Goal: Browse casually: Explore the website without a specific task or goal

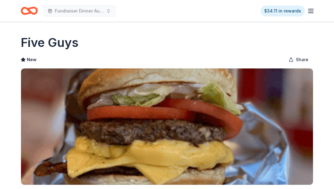
click at [311, 11] on line "button" at bounding box center [310, 11] width 5 height 0
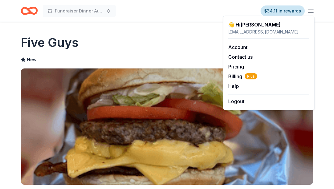
click at [277, 11] on link "$34.11 in rewards" at bounding box center [282, 10] width 44 height 11
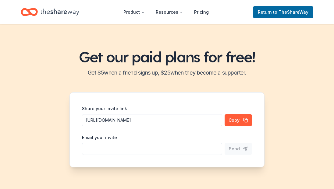
click at [58, 13] on icon "Home" at bounding box center [59, 12] width 39 height 12
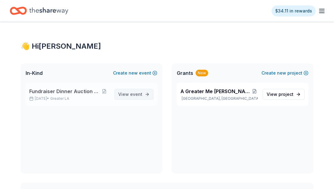
click at [136, 95] on span "event" at bounding box center [136, 94] width 12 height 5
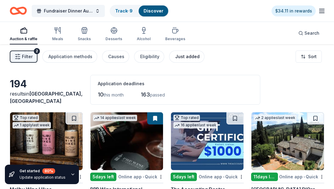
click at [177, 58] on div "Just added" at bounding box center [187, 56] width 24 height 7
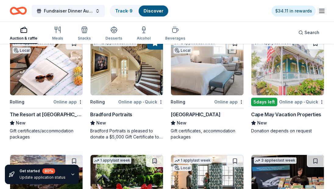
scroll to position [171, 0]
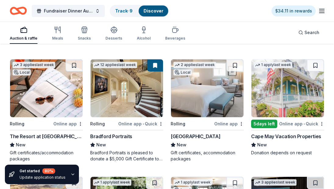
click at [132, 90] on img at bounding box center [126, 88] width 72 height 58
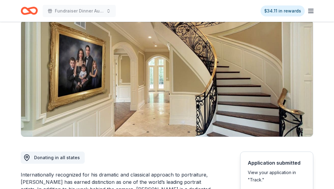
scroll to position [24, 0]
